Goal: Find specific fact: Find specific fact

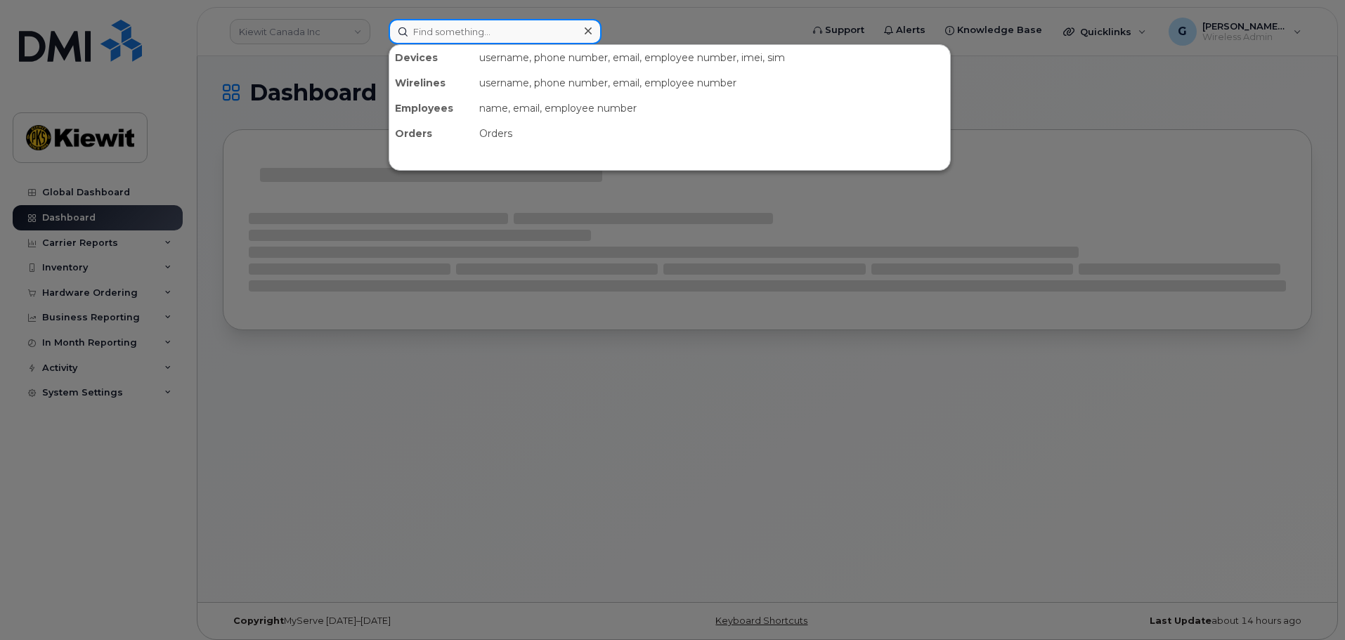
click at [504, 41] on input at bounding box center [495, 31] width 213 height 25
paste input "583893"
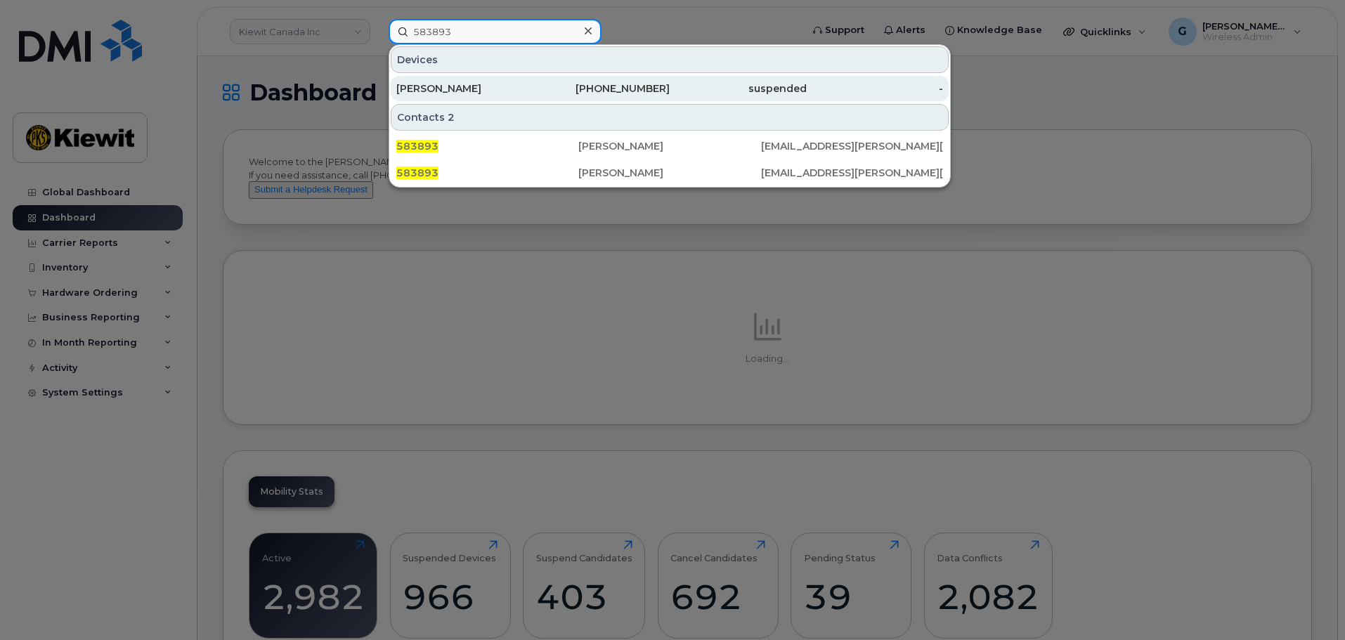
type input "583893"
click at [496, 94] on div "[PERSON_NAME]" at bounding box center [464, 89] width 137 height 14
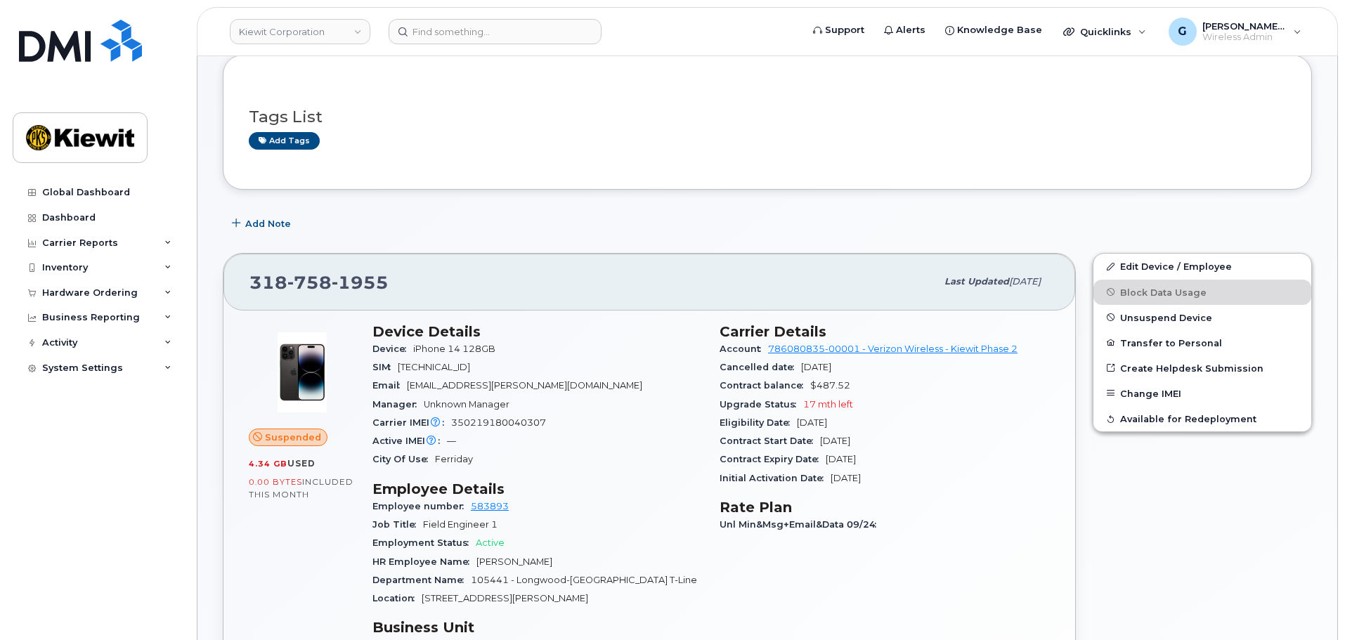
scroll to position [211, 0]
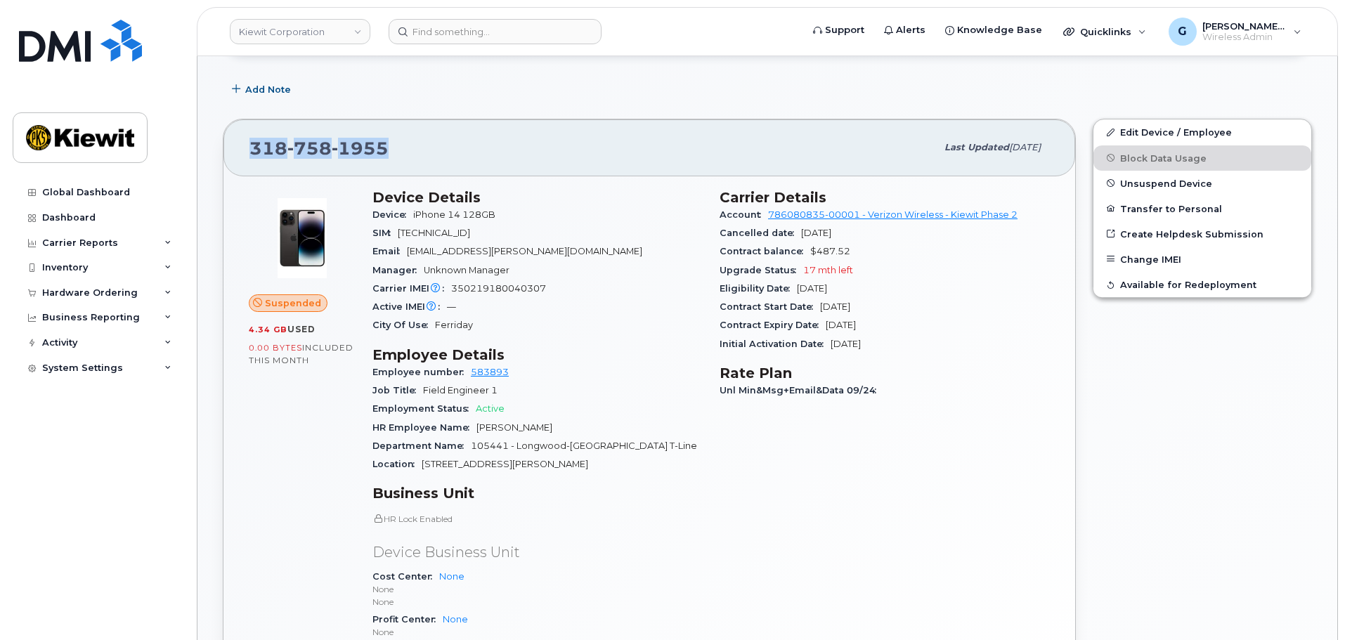
drag, startPoint x: 397, startPoint y: 153, endPoint x: 234, endPoint y: 152, distance: 163.1
click at [234, 152] on div "[PHONE_NUMBER] Last updated [DATE]" at bounding box center [650, 147] width 852 height 56
copy span "[PHONE_NUMBER]"
click at [565, 191] on h3 "Device Details" at bounding box center [538, 197] width 330 height 17
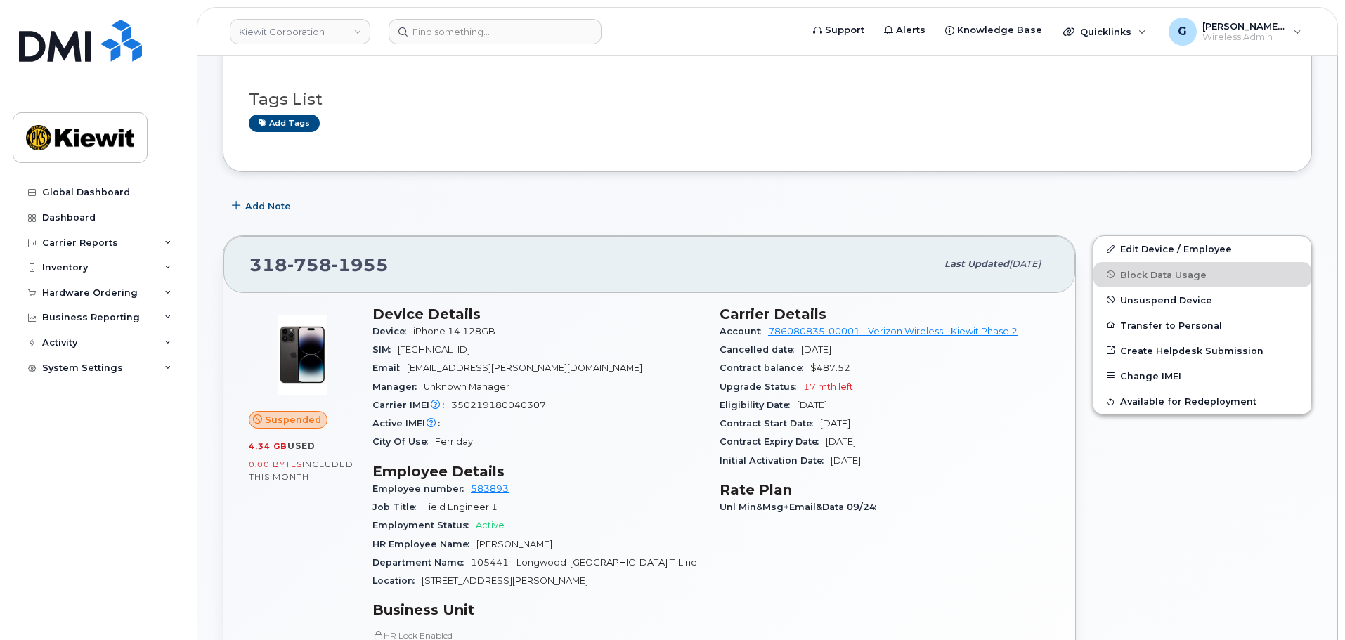
scroll to position [0, 0]
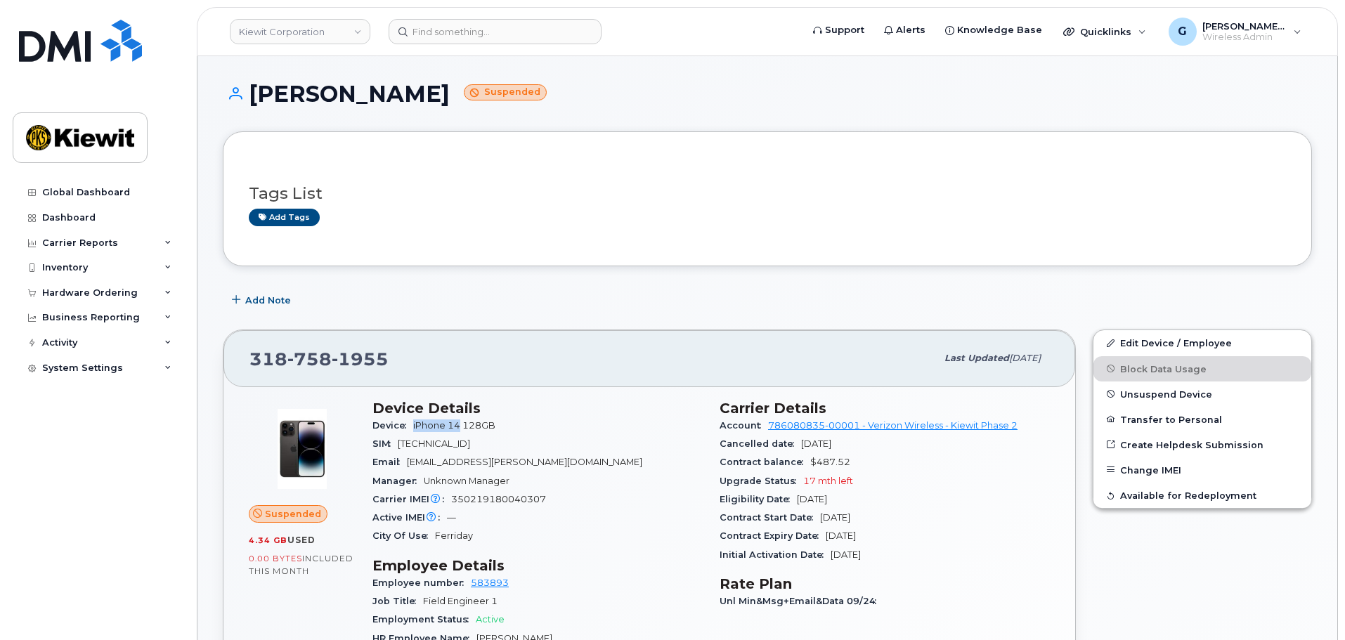
drag, startPoint x: 460, startPoint y: 426, endPoint x: 415, endPoint y: 428, distance: 45.0
click at [415, 428] on span "iPhone 14 128GB" at bounding box center [454, 425] width 82 height 11
copy span "iPhone 14"
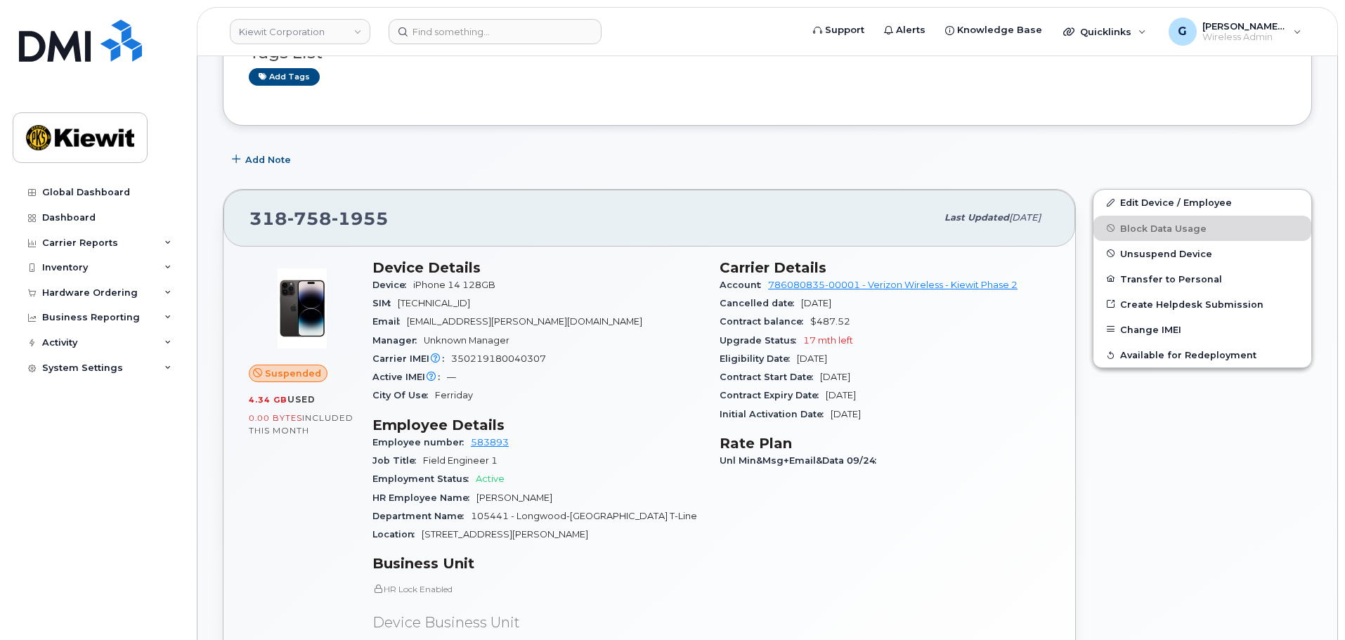
click at [628, 346] on div "Manager Unknown Manager" at bounding box center [538, 341] width 330 height 18
